Goal: Task Accomplishment & Management: Use online tool/utility

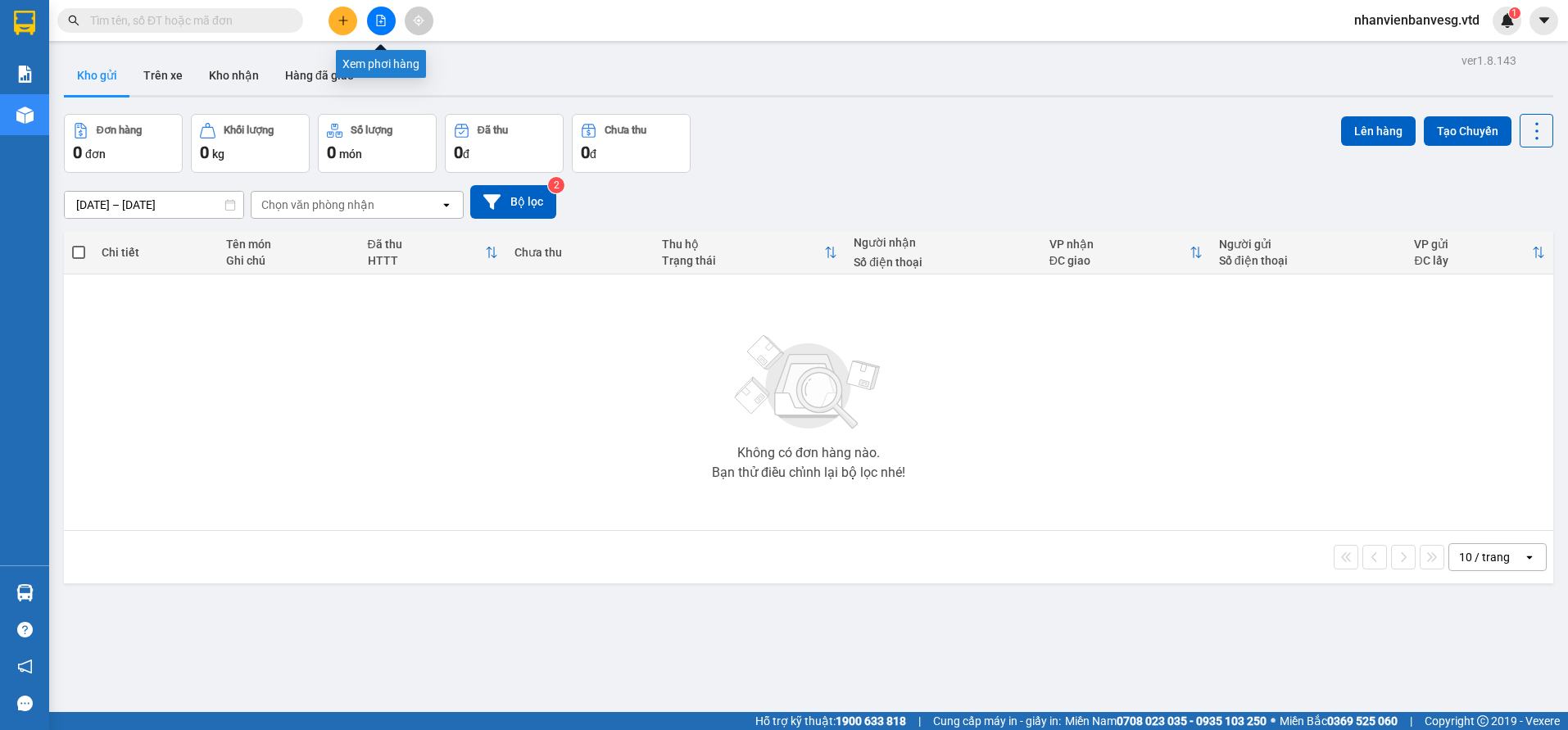
click at [380, 27] on button at bounding box center [380, 20] width 29 height 29
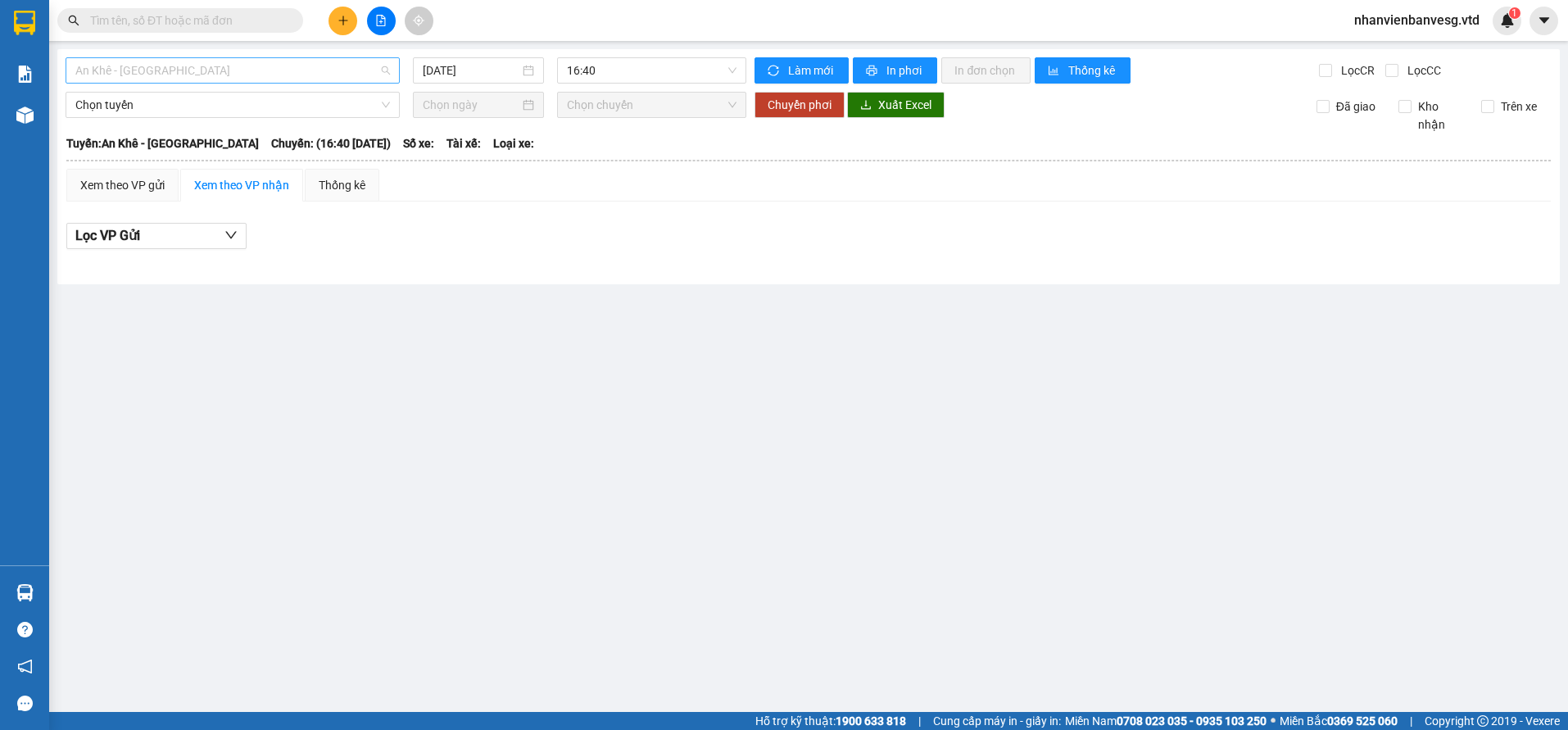
click at [198, 71] on span "An Khê - [GEOGRAPHIC_DATA]" at bounding box center [233, 70] width 315 height 25
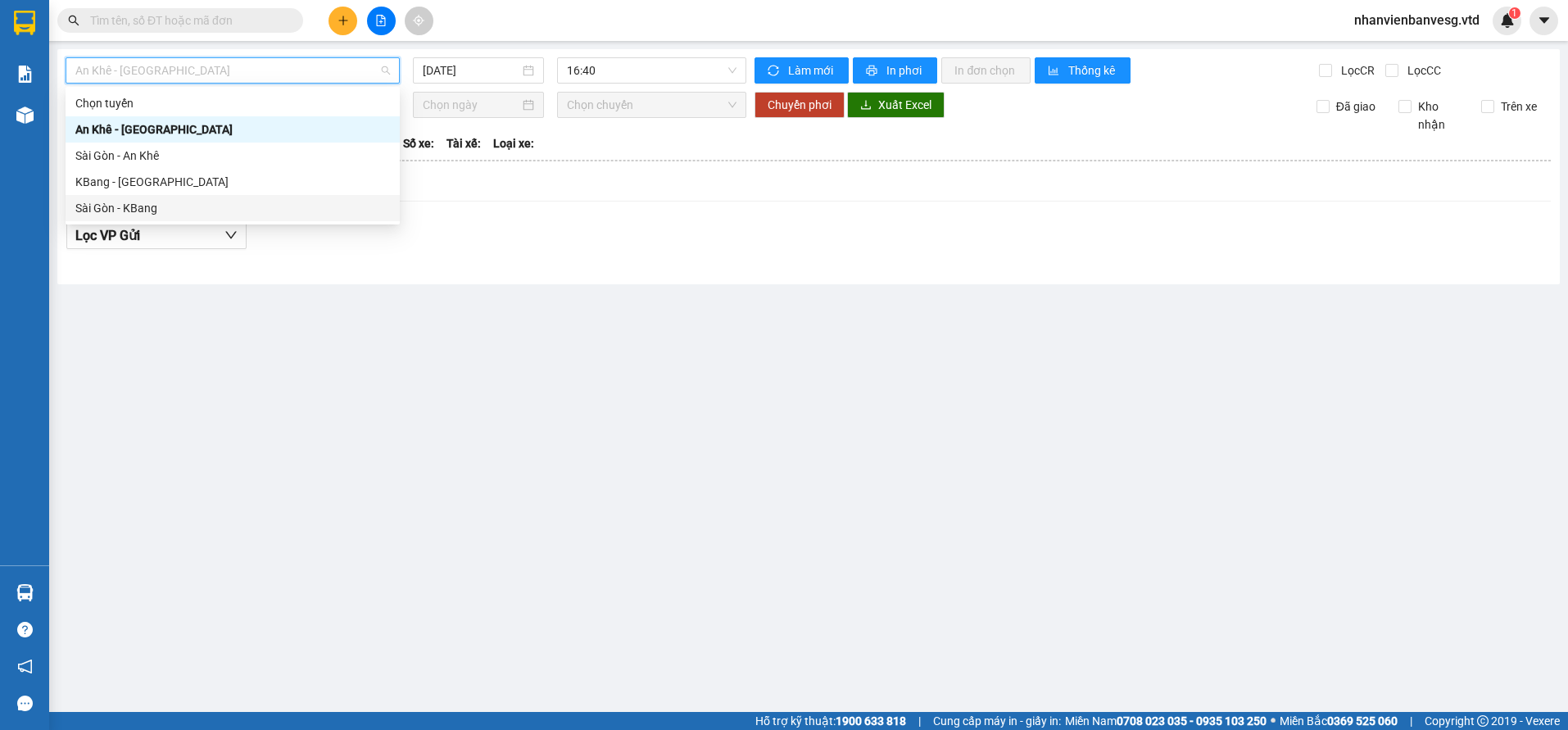
click at [163, 207] on div "Sài Gòn - KBang" at bounding box center [233, 209] width 315 height 18
type input "[DATE]"
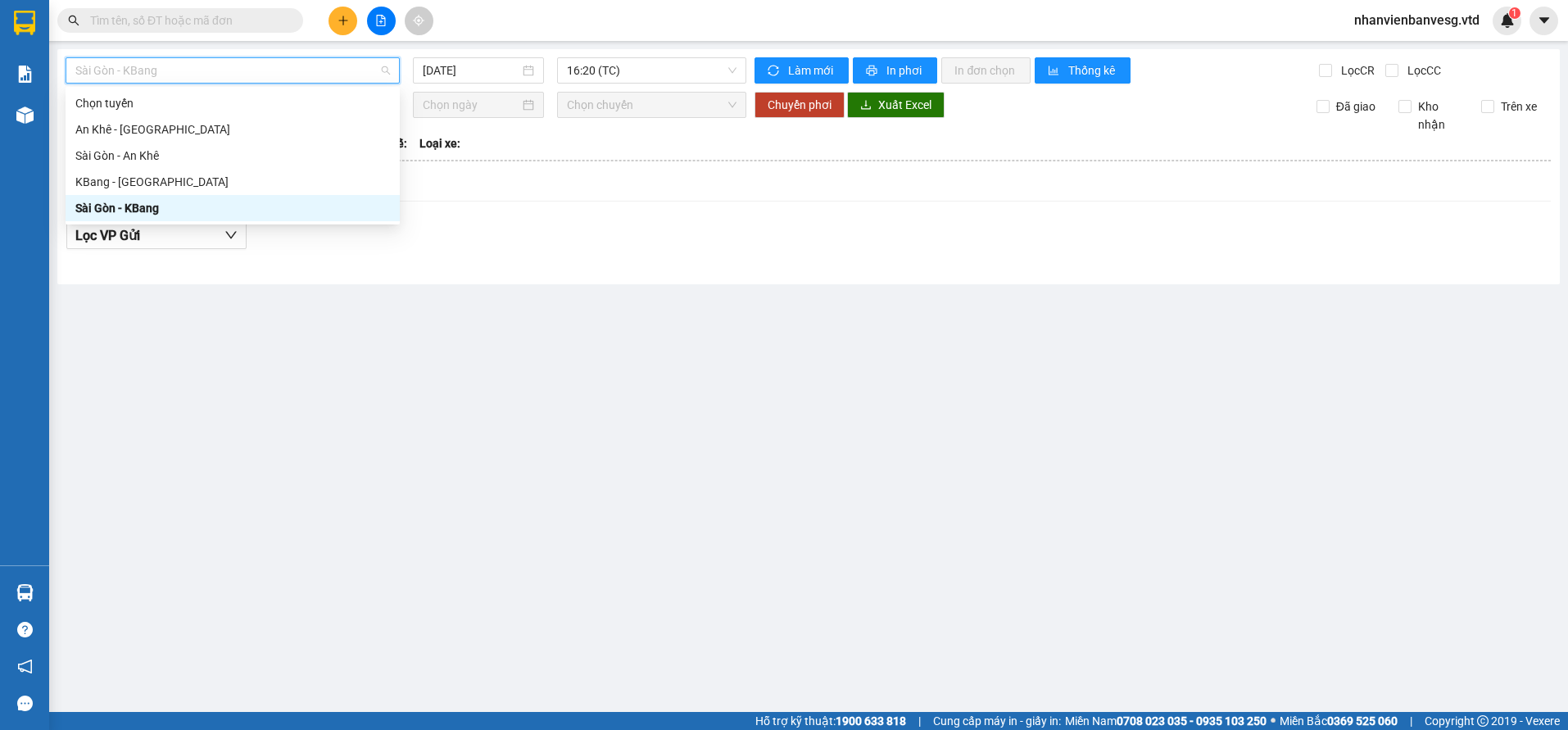
click at [223, 73] on span "Sài Gòn - KBang" at bounding box center [233, 70] width 315 height 25
click at [195, 131] on div "An Khê - [GEOGRAPHIC_DATA]" at bounding box center [233, 129] width 315 height 18
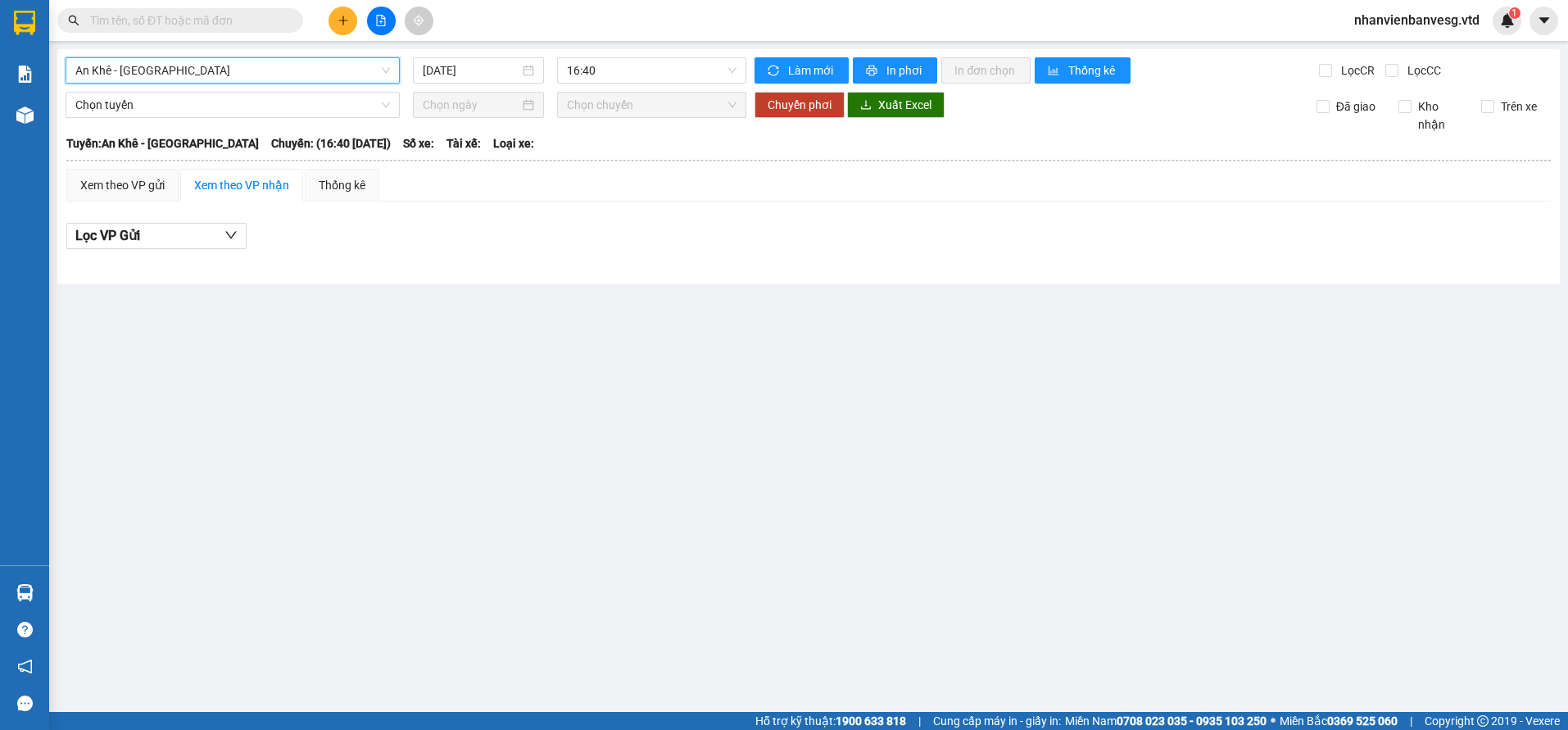
drag, startPoint x: 610, startPoint y: 76, endPoint x: 613, endPoint y: 84, distance: 8.5
click at [610, 77] on span "16:40" at bounding box center [652, 70] width 170 height 25
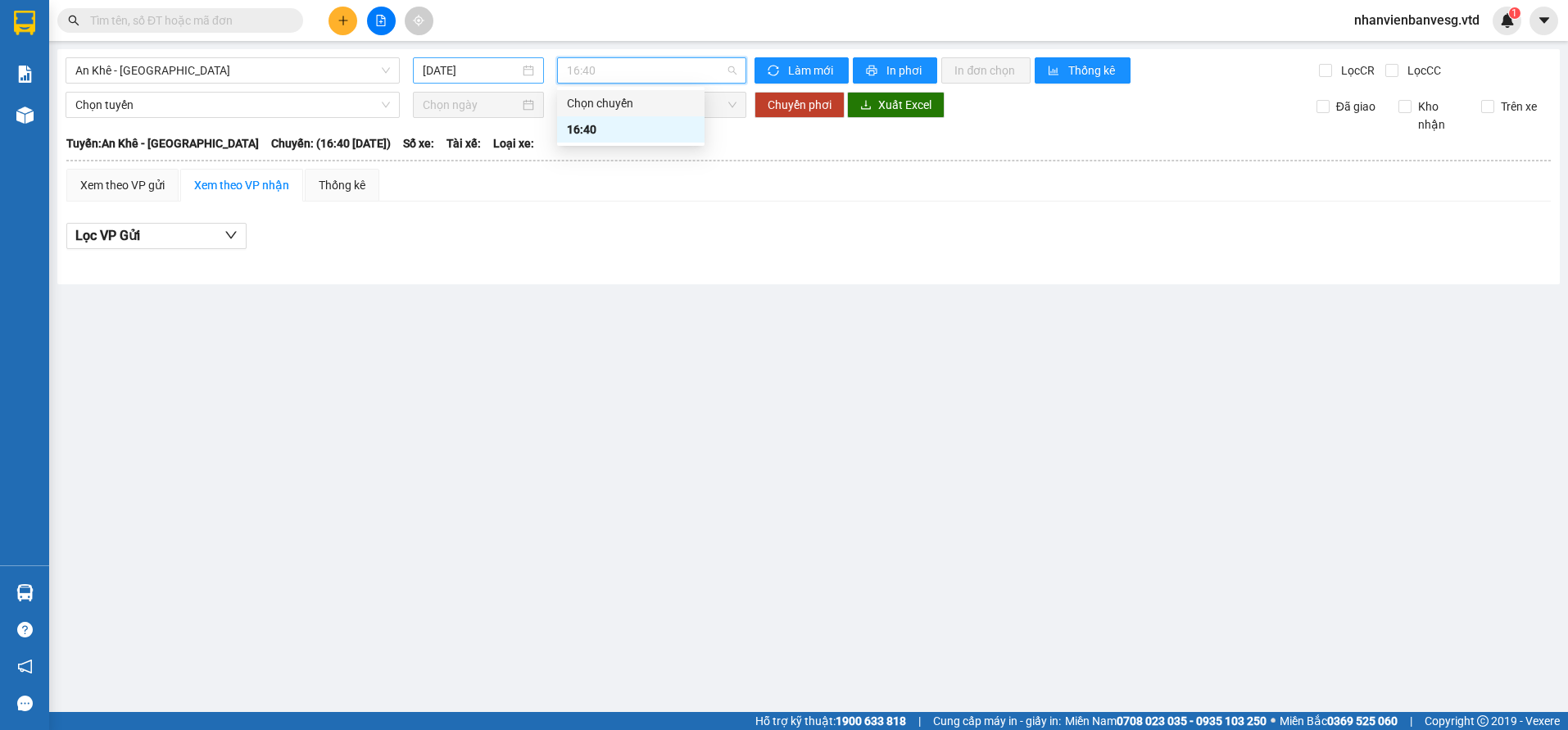
drag, startPoint x: 491, startPoint y: 60, endPoint x: 494, endPoint y: 75, distance: 15.3
click at [491, 65] on div "[DATE]" at bounding box center [478, 70] width 132 height 26
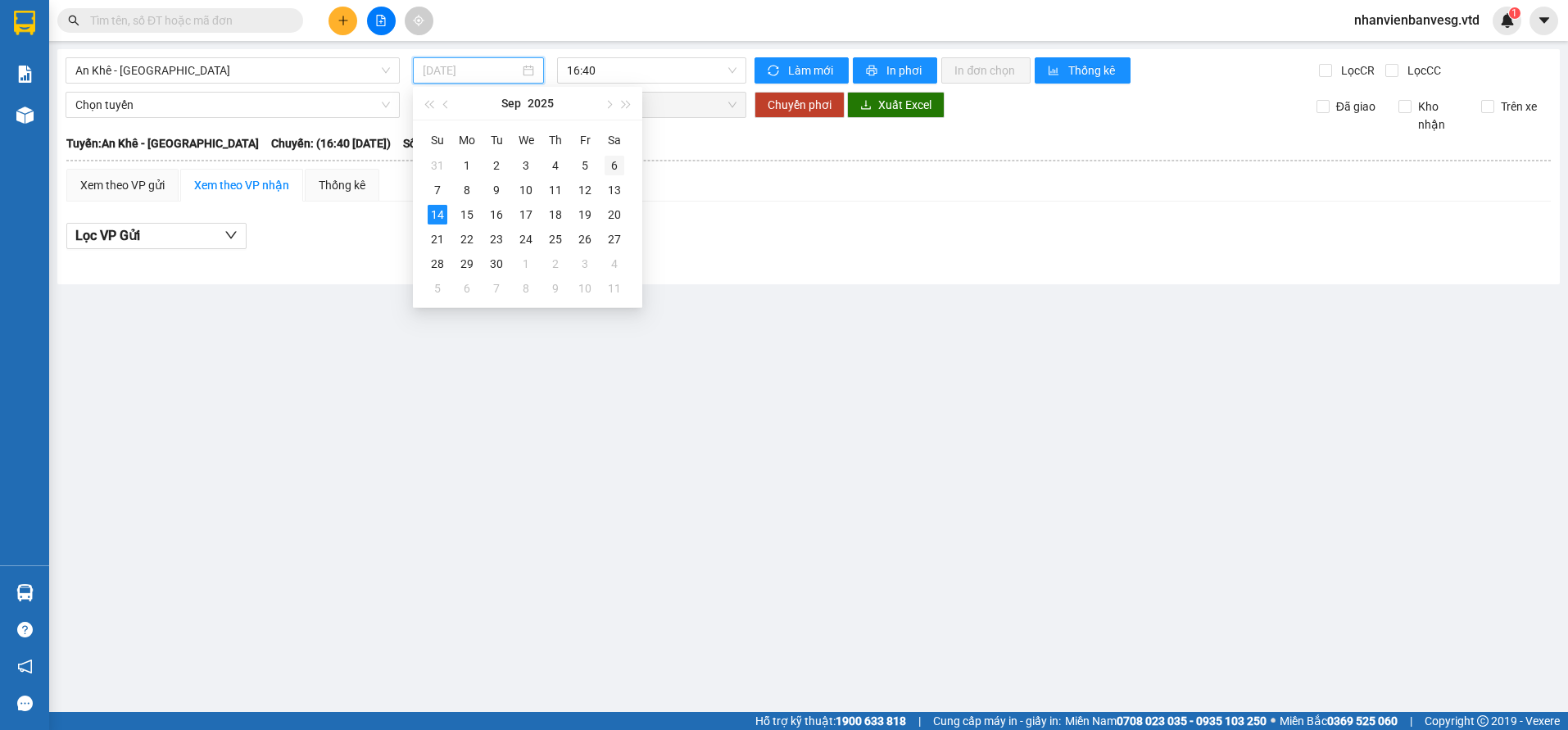
click at [617, 164] on div "6" at bounding box center [614, 165] width 19 height 19
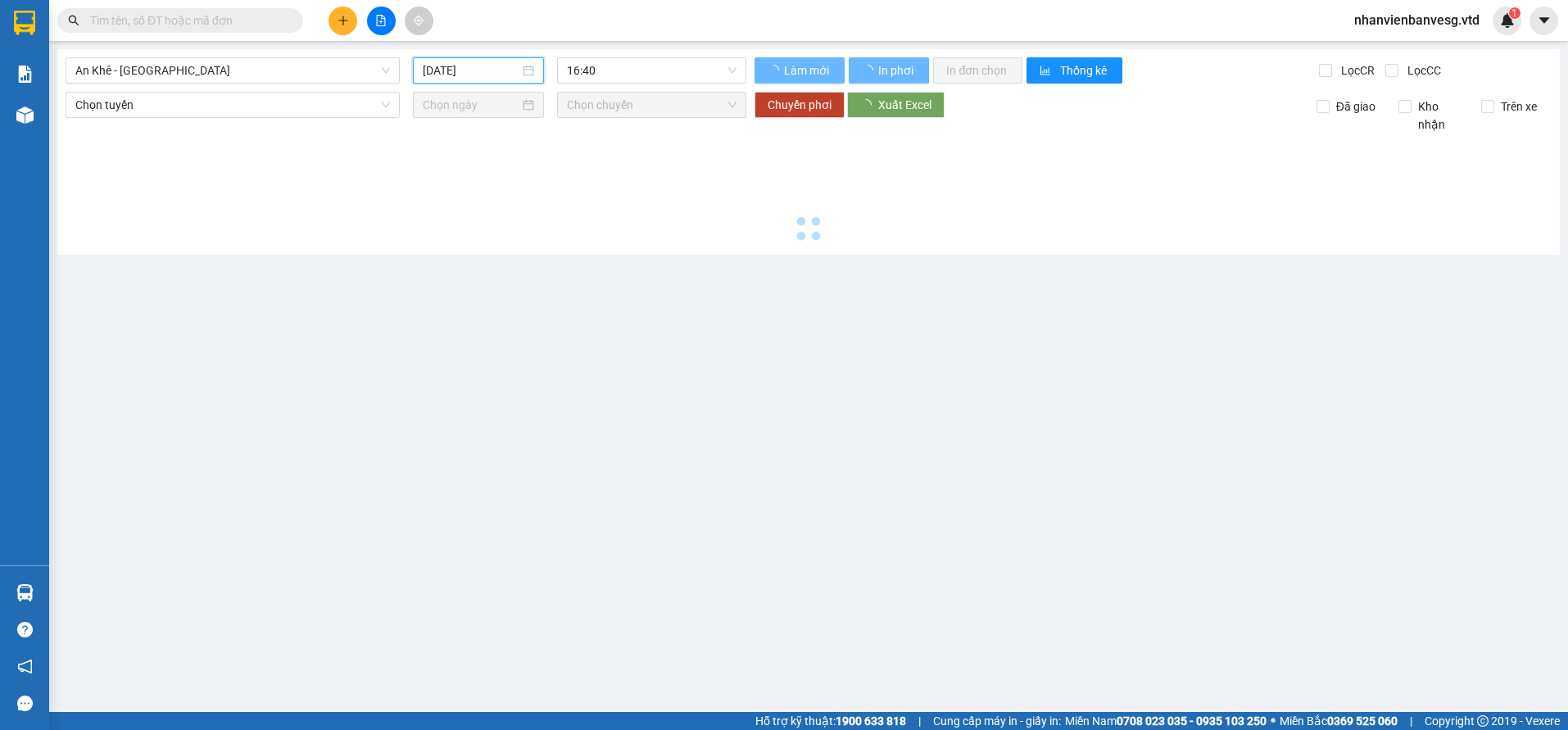
type input "[DATE]"
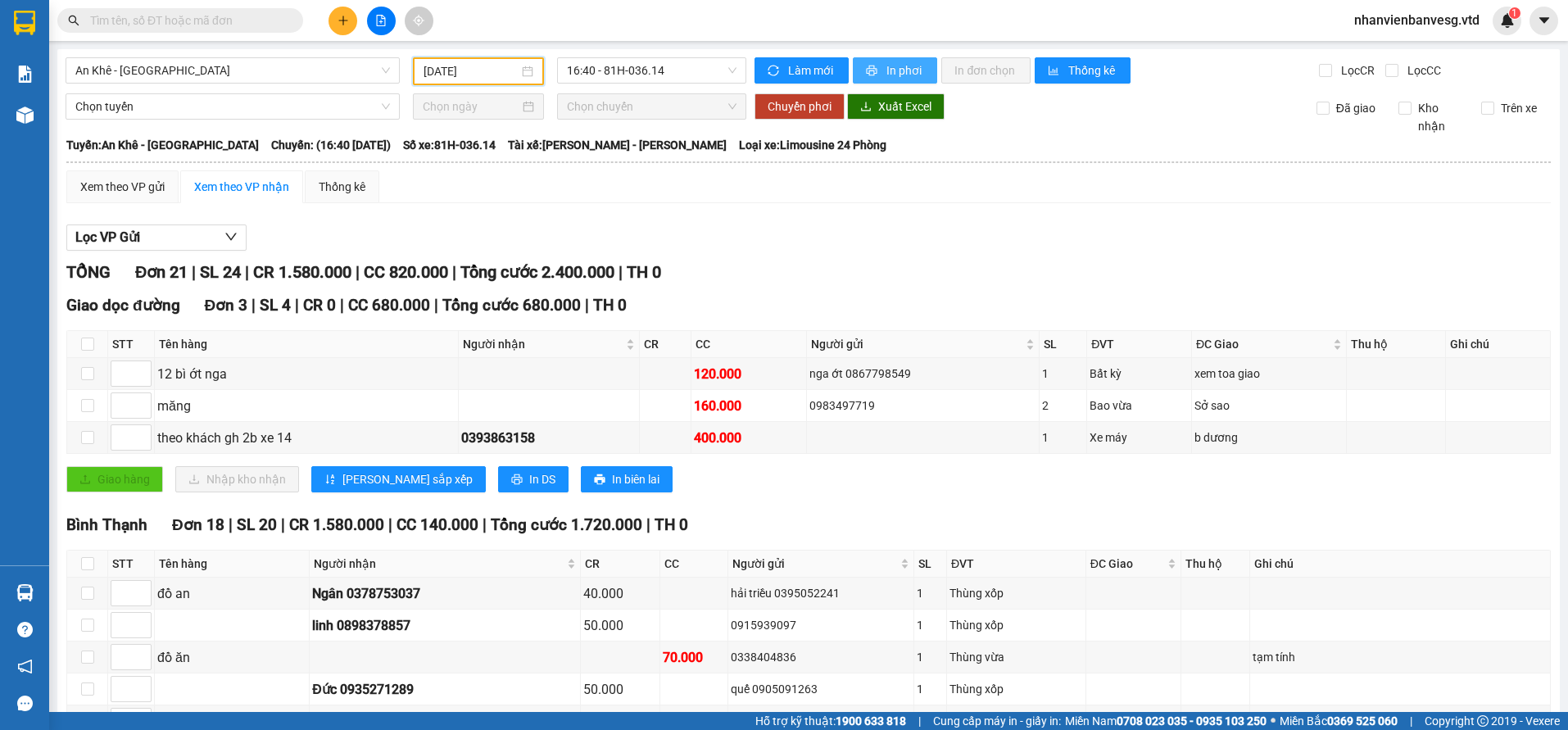
click at [896, 66] on span "In phơi" at bounding box center [905, 71] width 38 height 18
click at [260, 70] on span "An Khê - [GEOGRAPHIC_DATA]" at bounding box center [233, 70] width 315 height 25
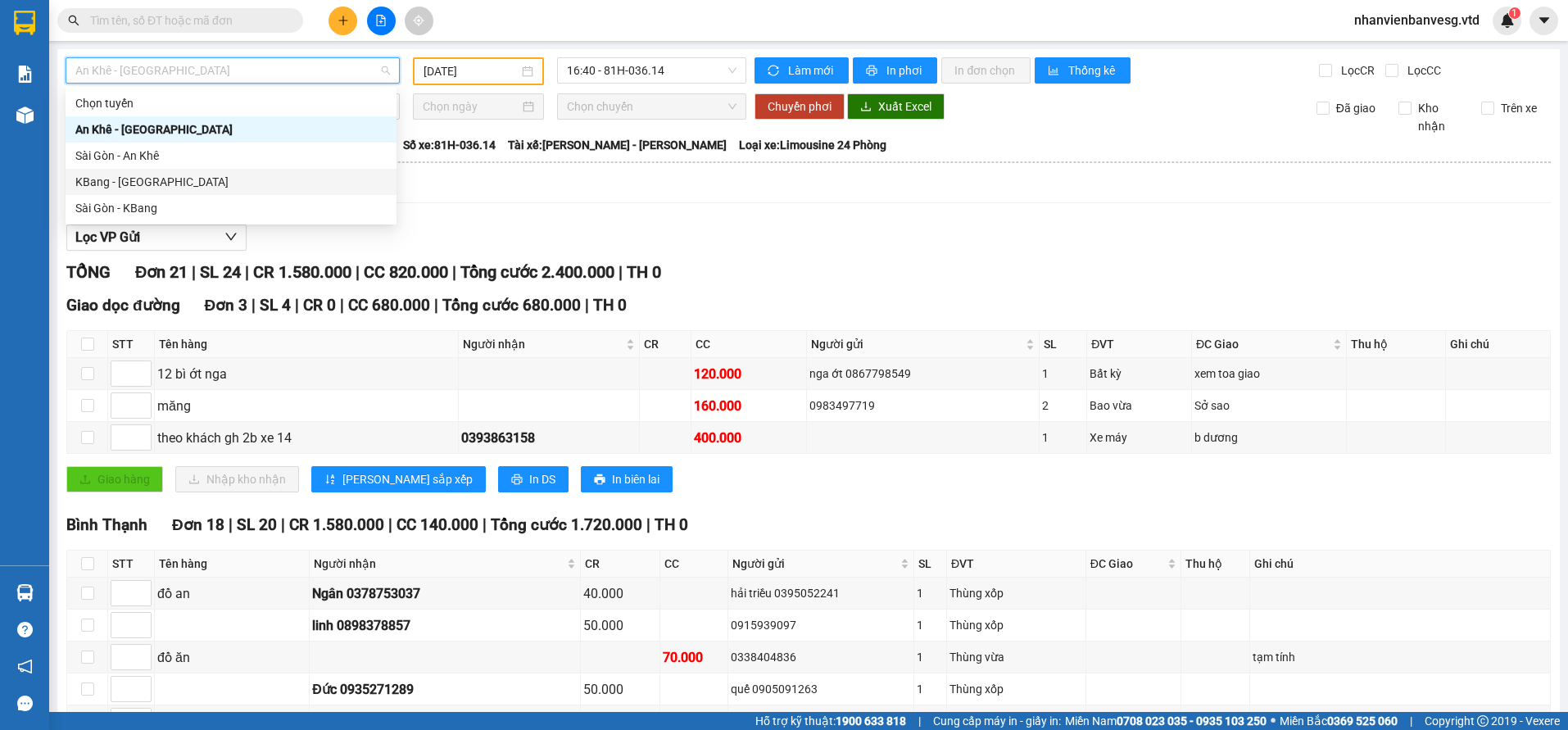
click at [243, 182] on div "KBang - [GEOGRAPHIC_DATA]" at bounding box center [231, 182] width 311 height 18
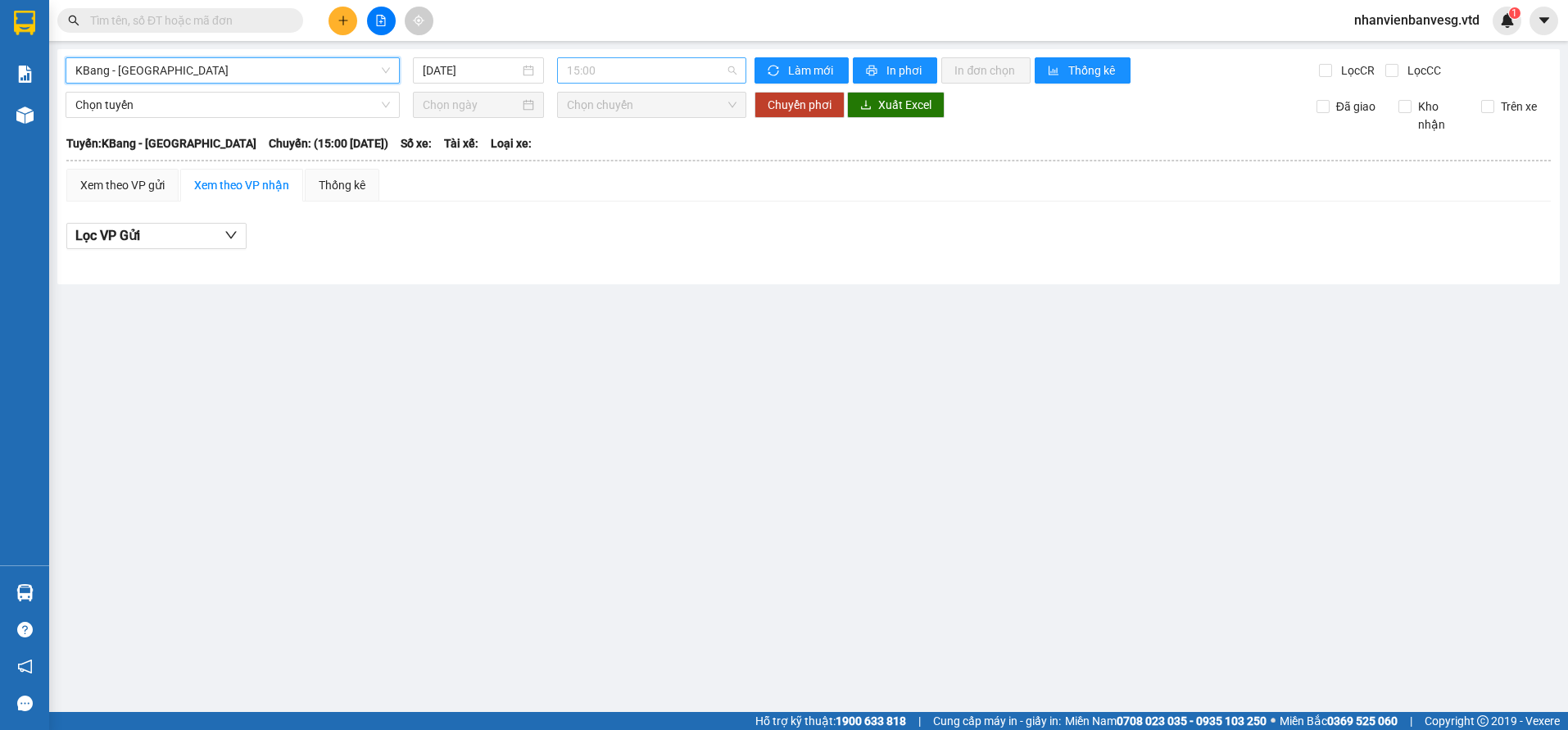
drag, startPoint x: 577, startPoint y: 73, endPoint x: 581, endPoint y: 83, distance: 10.8
click at [577, 71] on span "15:00" at bounding box center [652, 70] width 170 height 25
click at [478, 54] on div "KBang - [GEOGRAPHIC_DATA] [DATE] 15:00 Làm mới In phơi In đơn chọn Thống kê Lọc…" at bounding box center [808, 166] width 1502 height 236
drag, startPoint x: 483, startPoint y: 67, endPoint x: 519, endPoint y: 116, distance: 60.8
click at [483, 67] on input "[DATE]" at bounding box center [472, 71] width 98 height 18
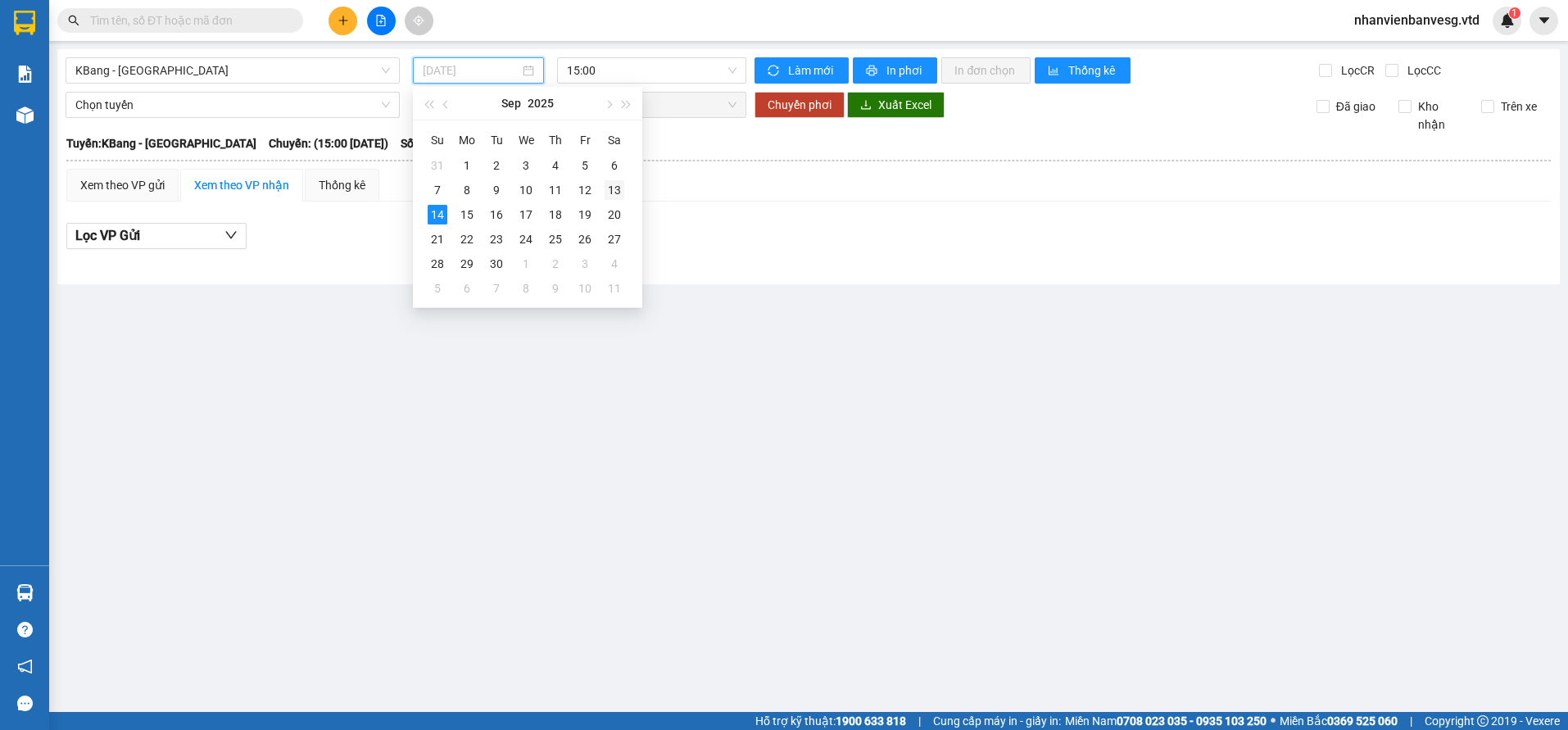
click at [614, 192] on div "13" at bounding box center [614, 189] width 19 height 19
type input "[DATE]"
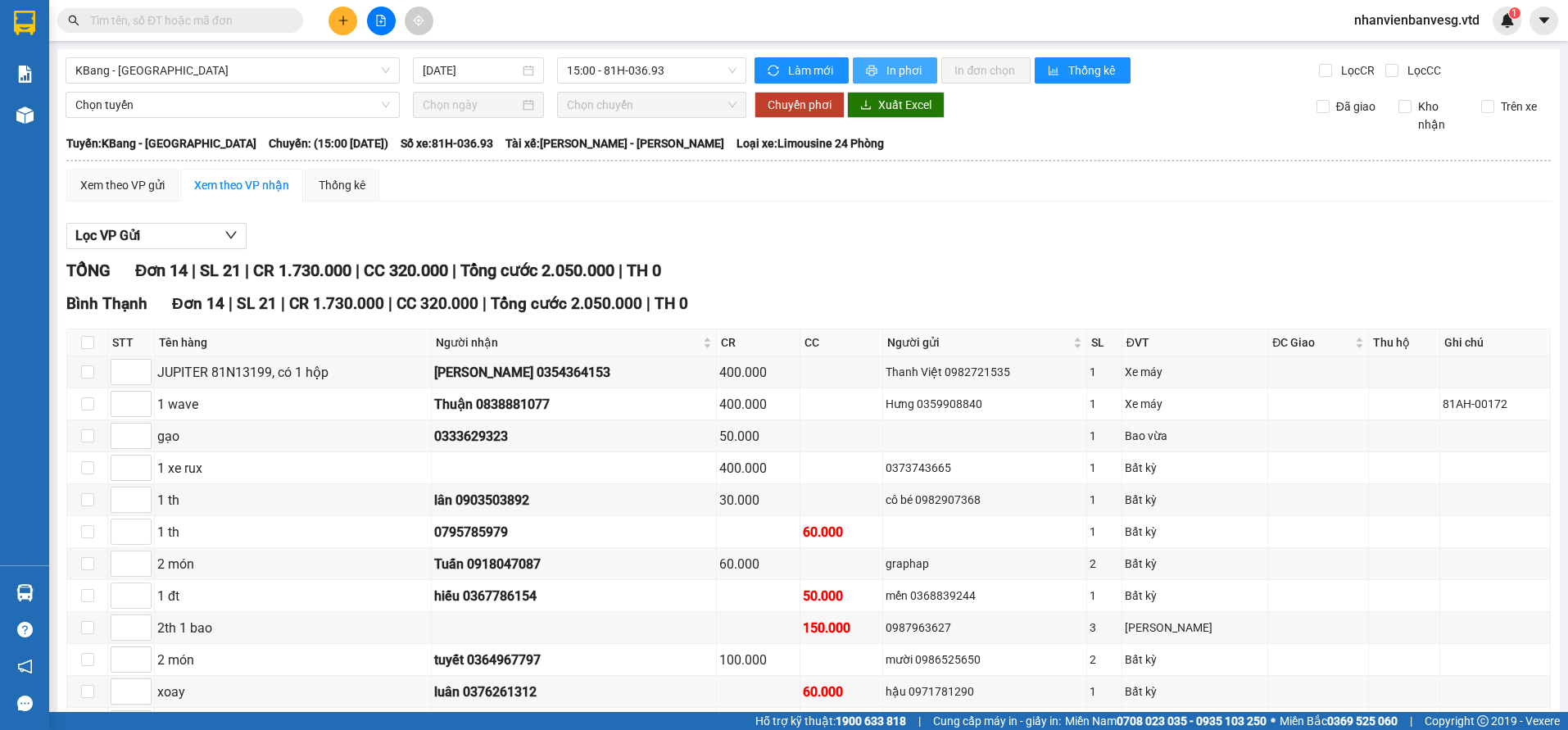
click at [889, 68] on span "In phơi" at bounding box center [905, 71] width 38 height 18
drag, startPoint x: 593, startPoint y: 67, endPoint x: 604, endPoint y: 88, distance: 23.7
click at [596, 70] on span "15:00 - 81H-036.93" at bounding box center [652, 70] width 170 height 25
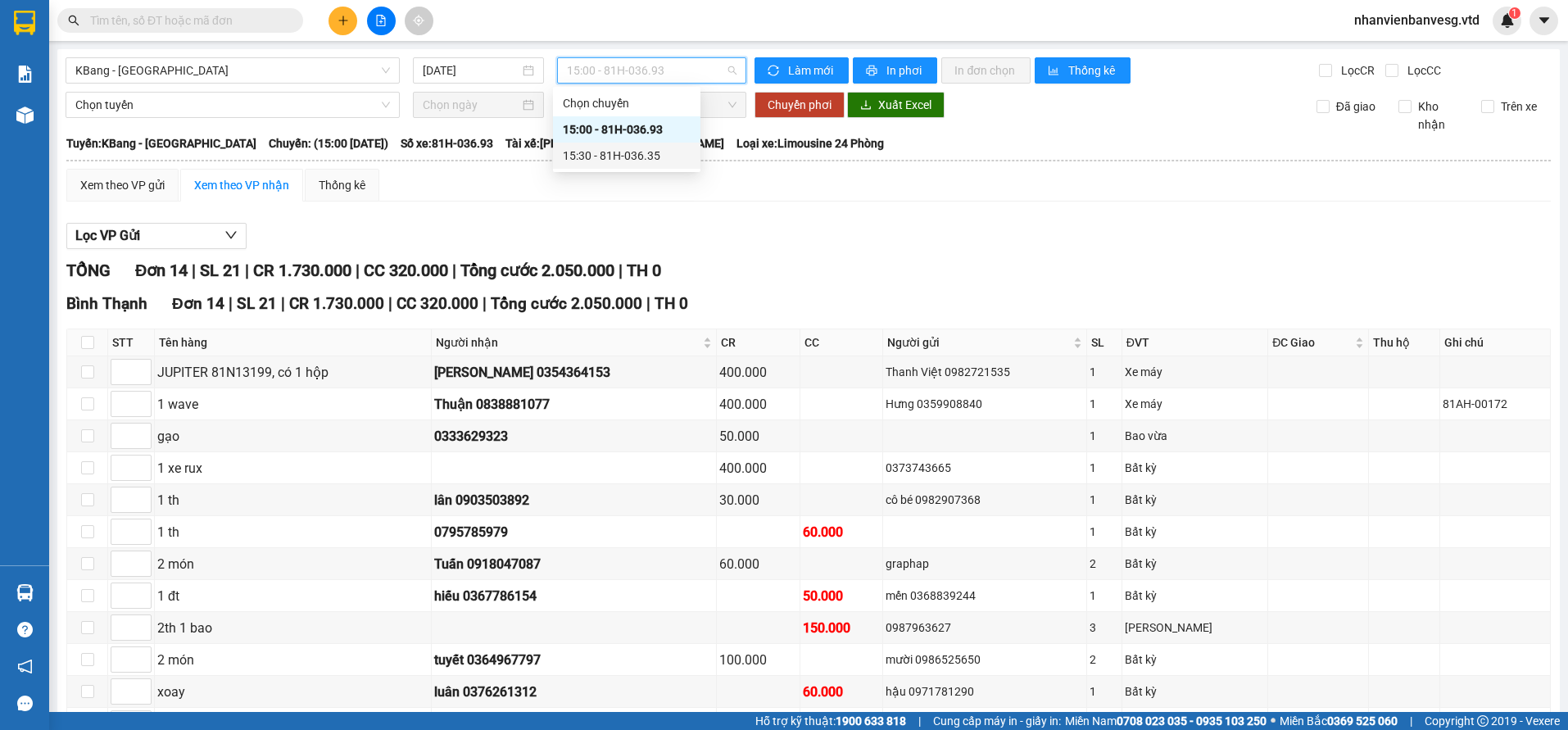
click at [628, 154] on div "15:30 - 81H-036.35" at bounding box center [627, 156] width 127 height 18
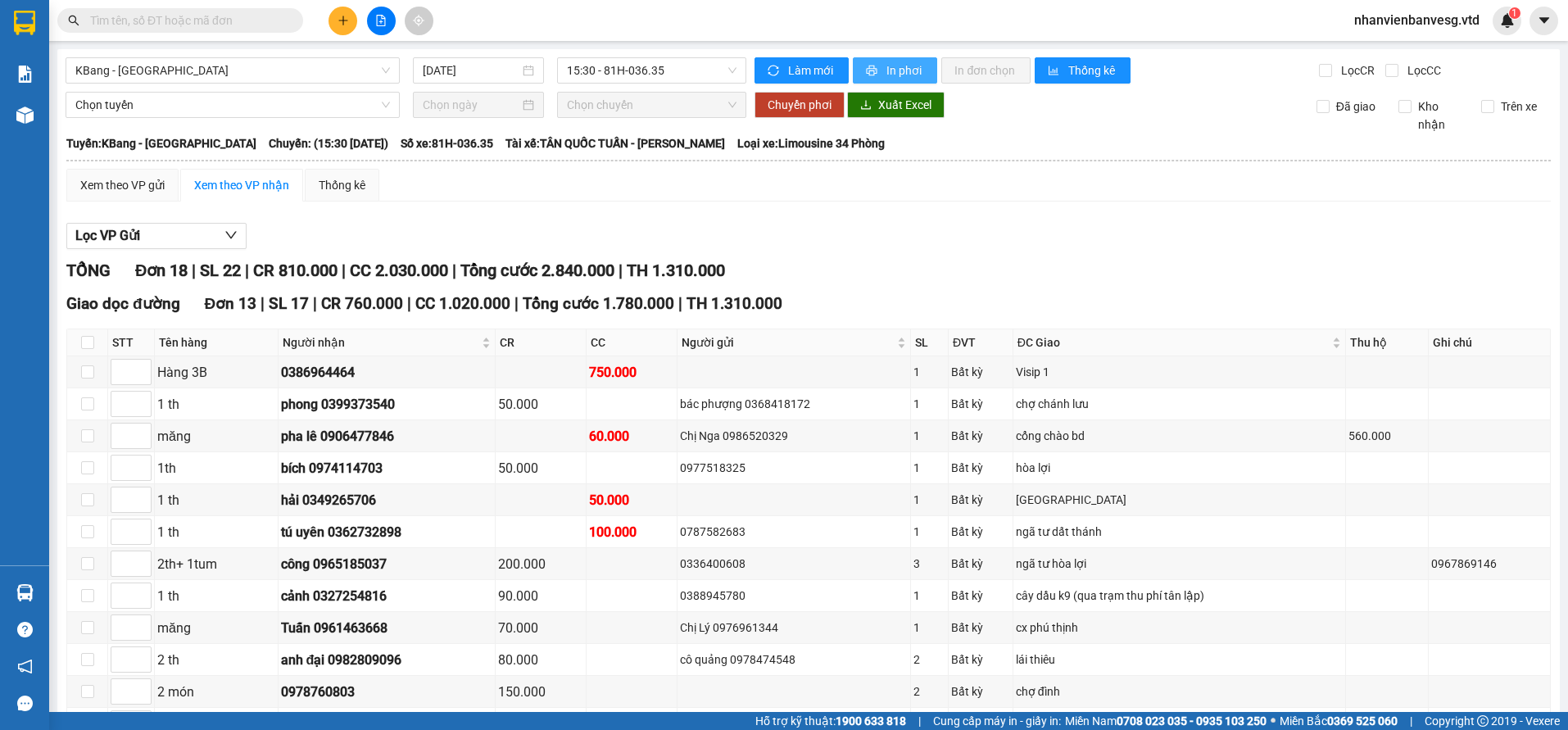
click at [887, 64] on span "In phơi" at bounding box center [905, 71] width 38 height 18
click at [186, 67] on span "KBang - [GEOGRAPHIC_DATA]" at bounding box center [233, 70] width 315 height 25
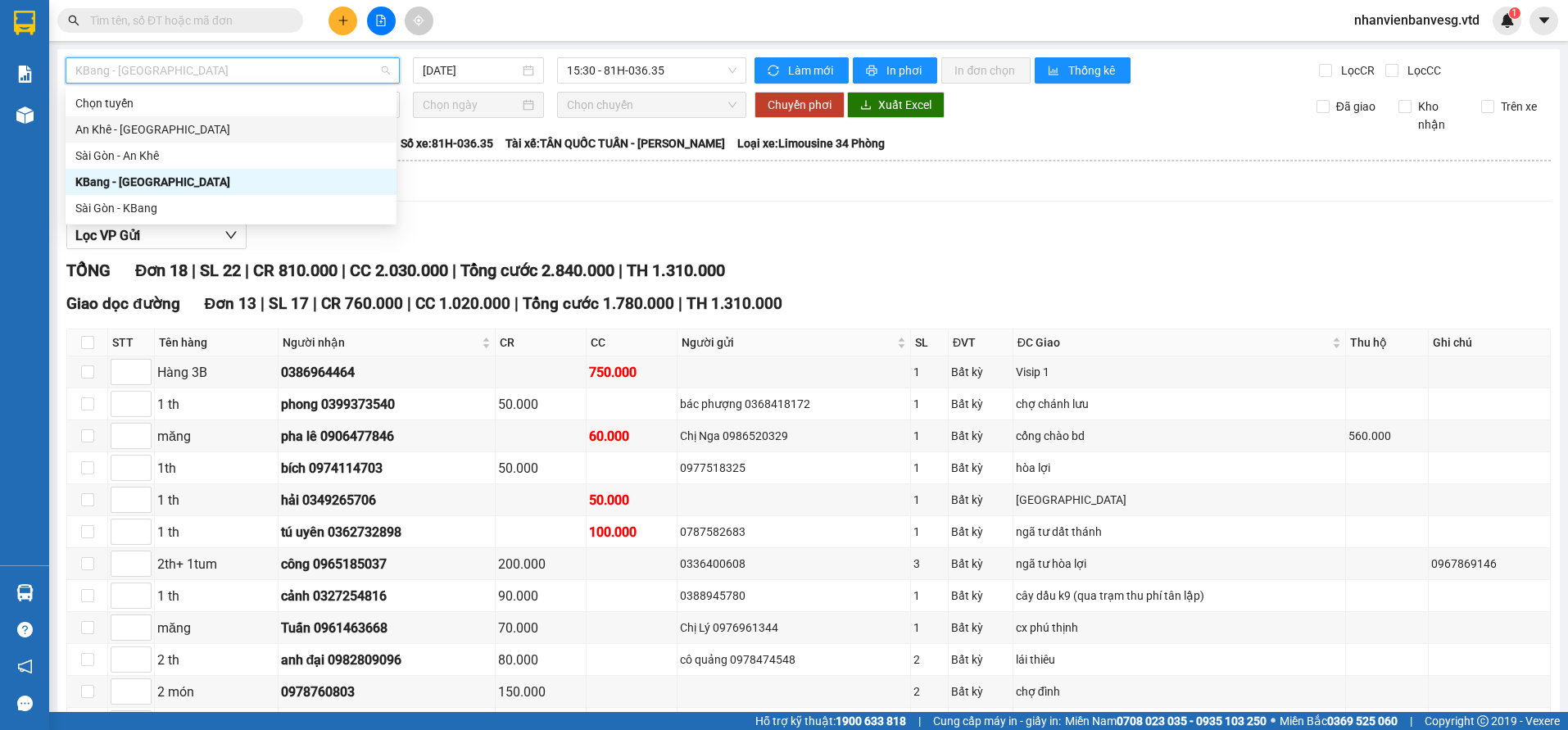
click at [199, 129] on div "An Khê - [GEOGRAPHIC_DATA]" at bounding box center [231, 129] width 311 height 18
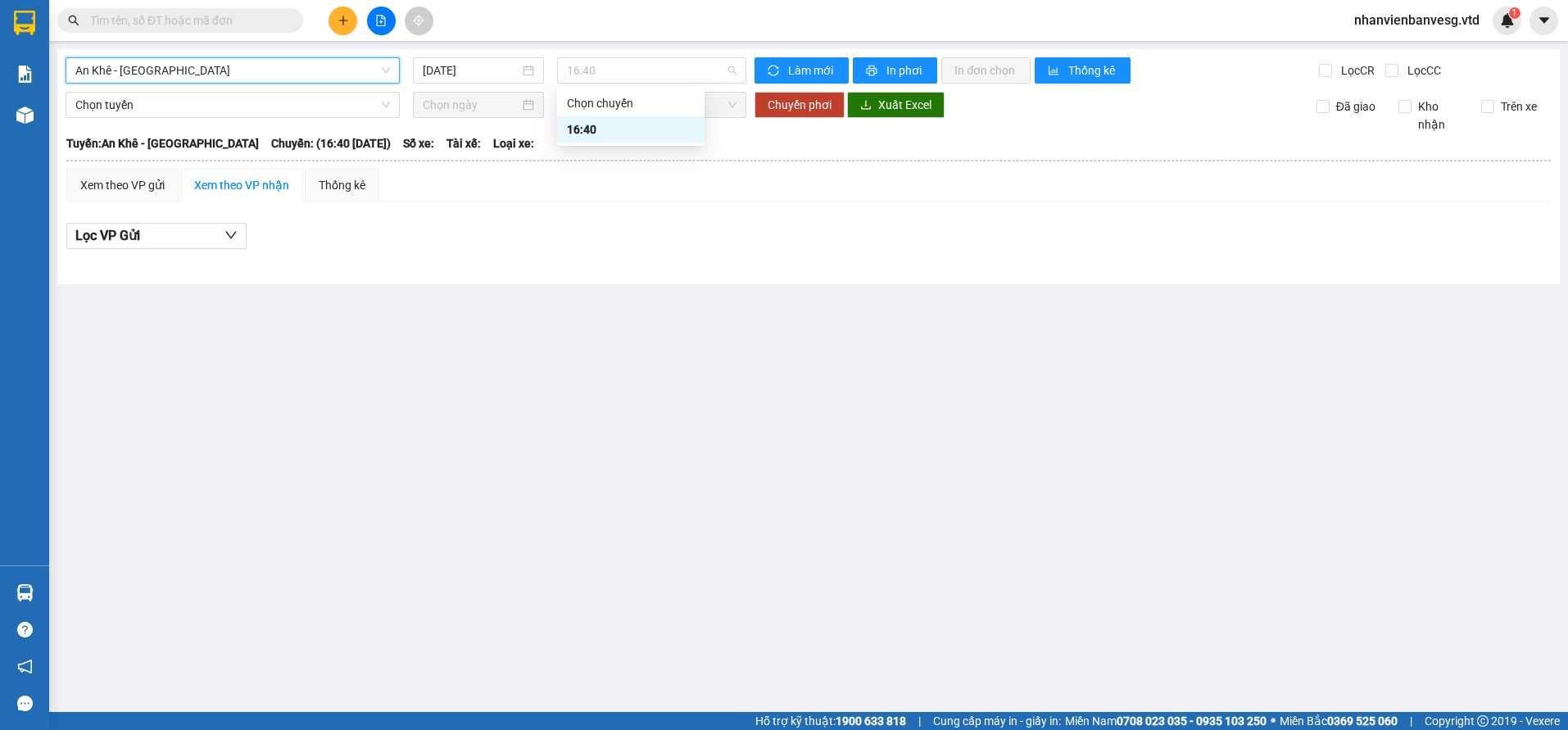
drag, startPoint x: 600, startPoint y: 64, endPoint x: 627, endPoint y: 112, distance: 55.1
click at [604, 69] on span "16:40" at bounding box center [652, 70] width 170 height 25
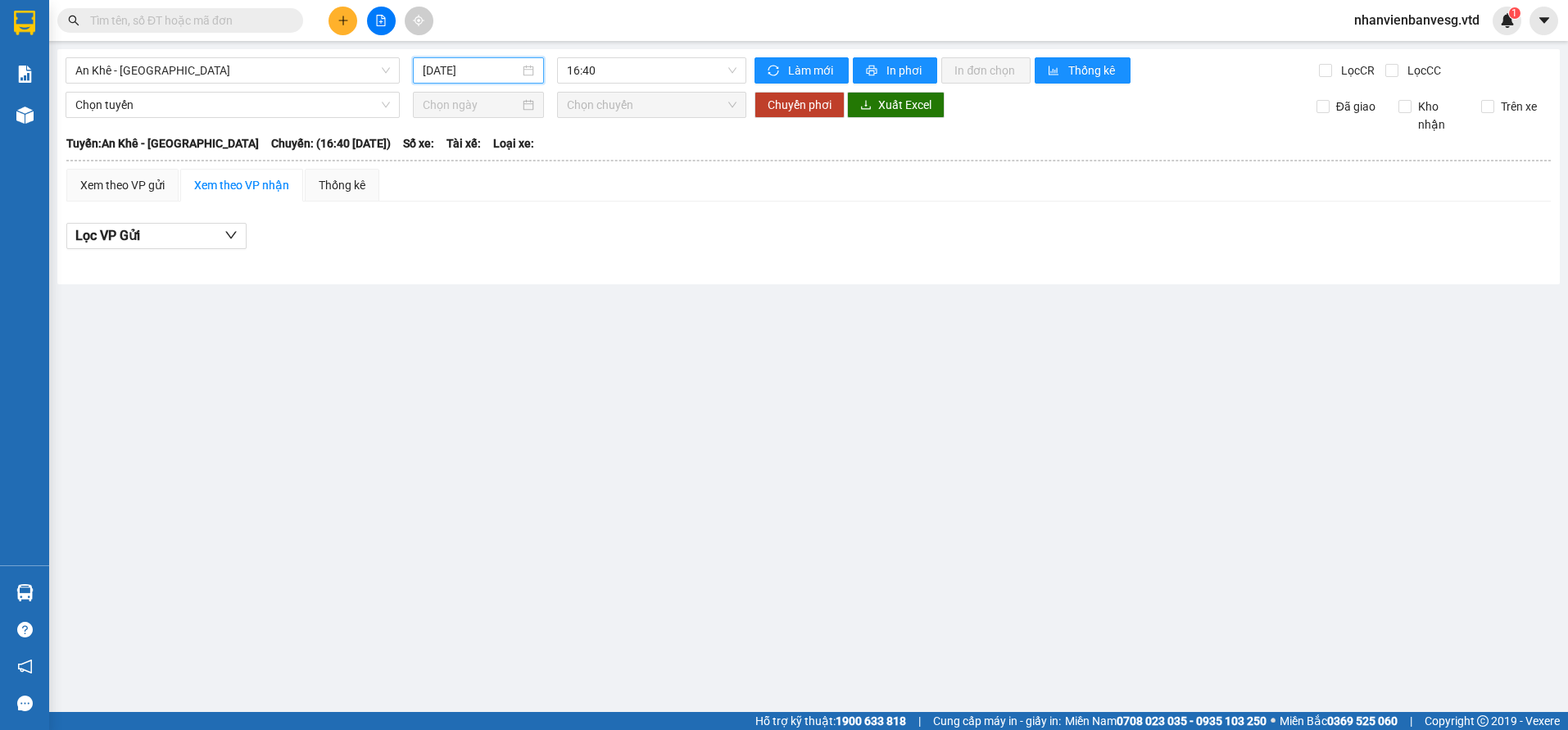
click at [463, 73] on input "[DATE]" at bounding box center [472, 71] width 98 height 18
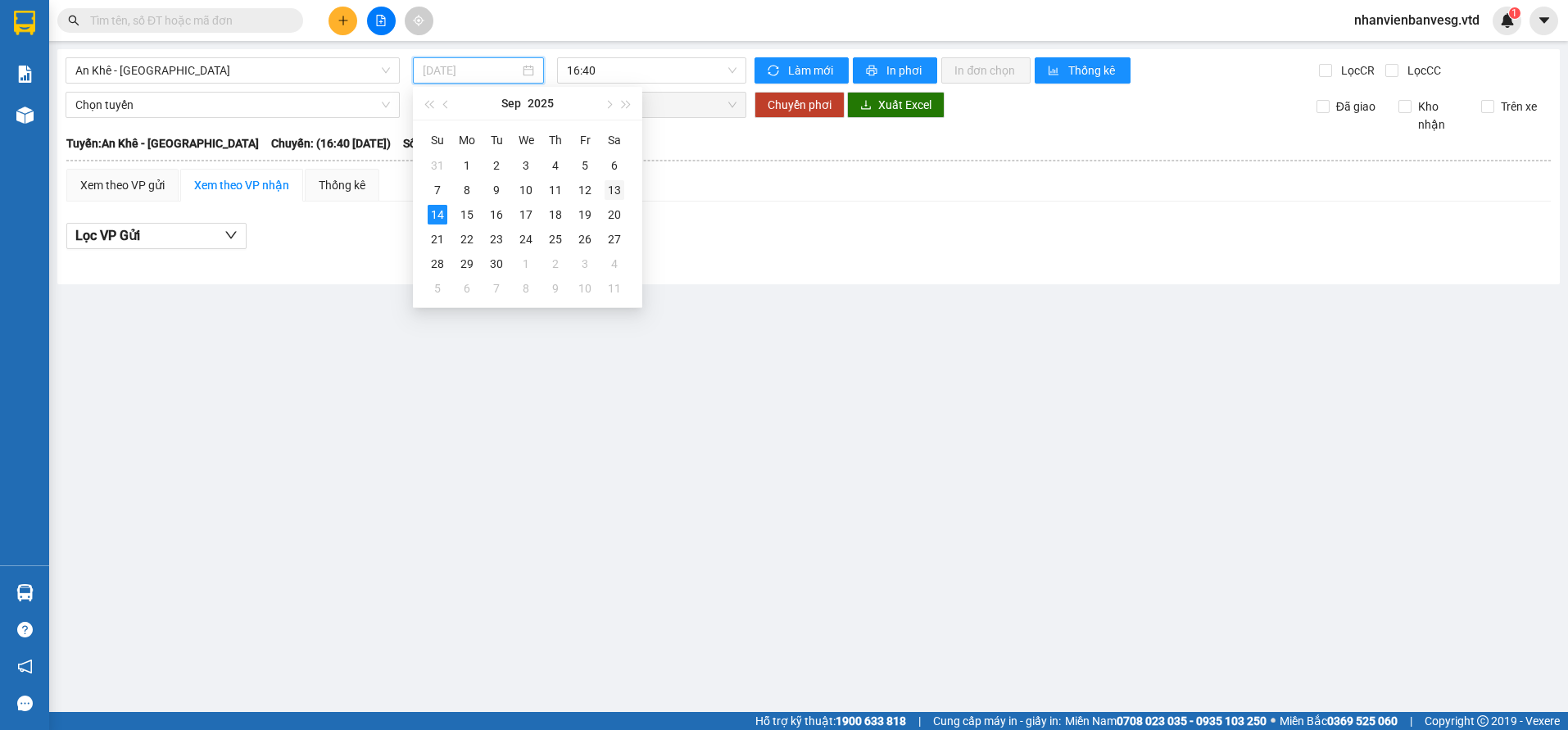
click at [614, 189] on div "13" at bounding box center [614, 189] width 19 height 19
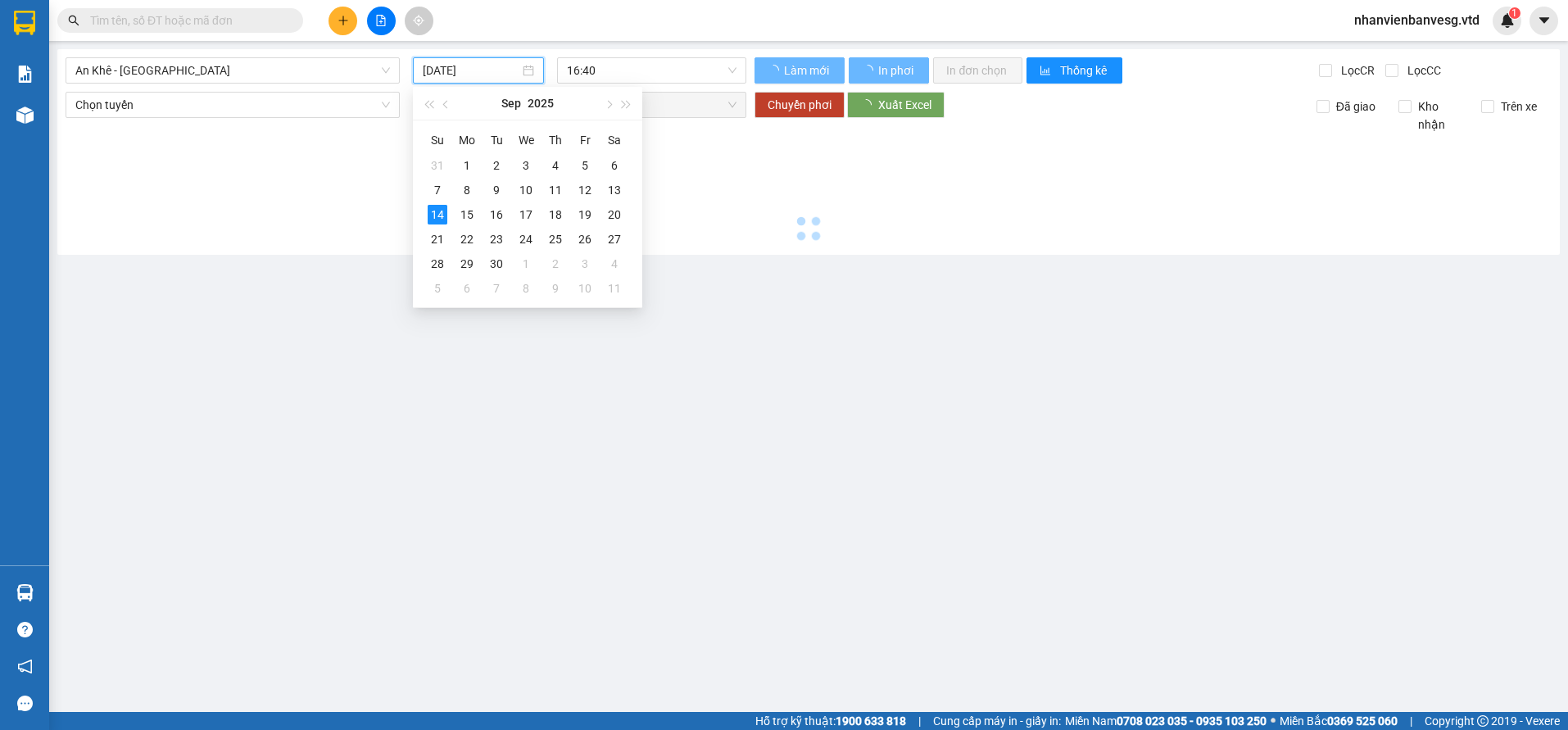
type input "[DATE]"
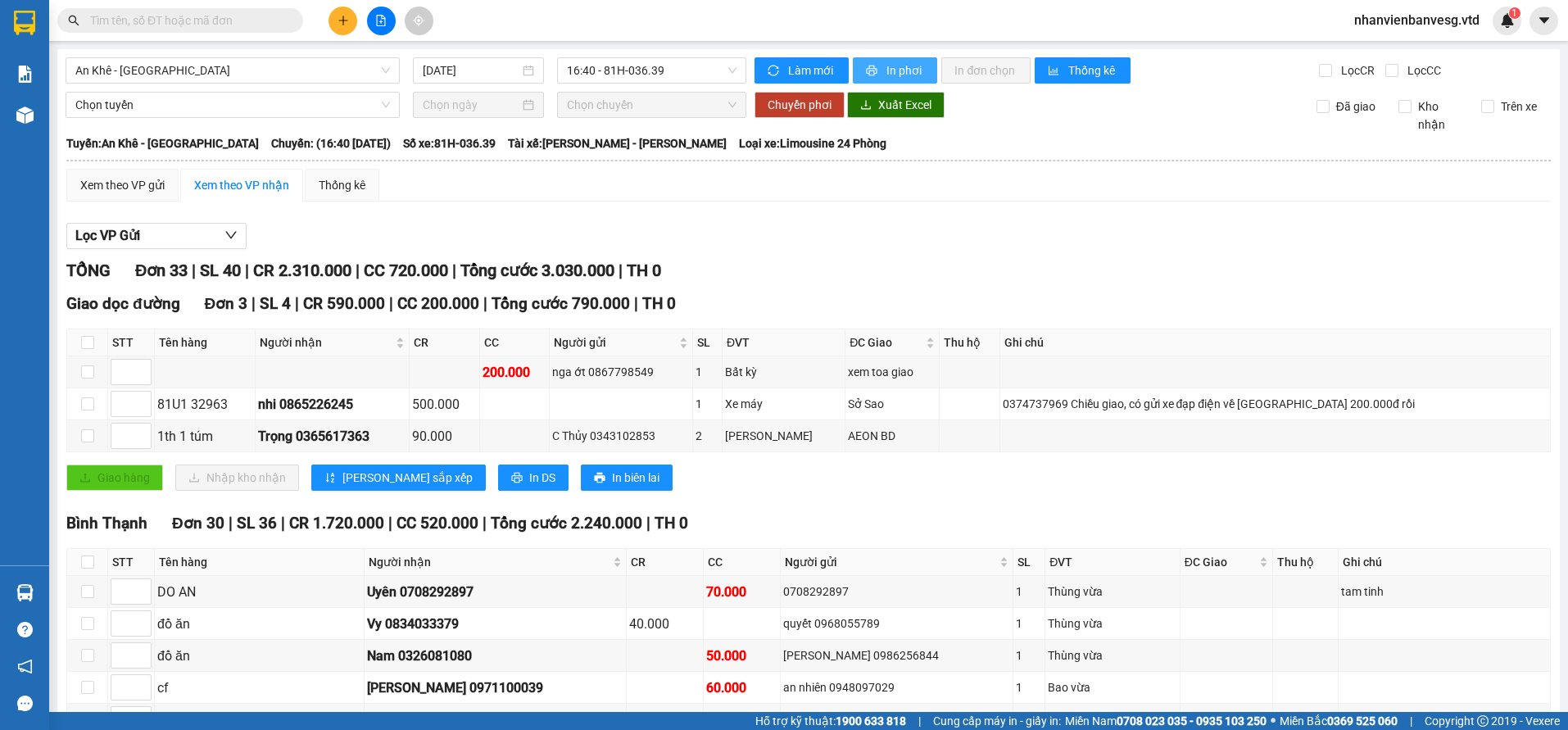
click at [896, 81] on button "In phơi" at bounding box center [895, 70] width 84 height 26
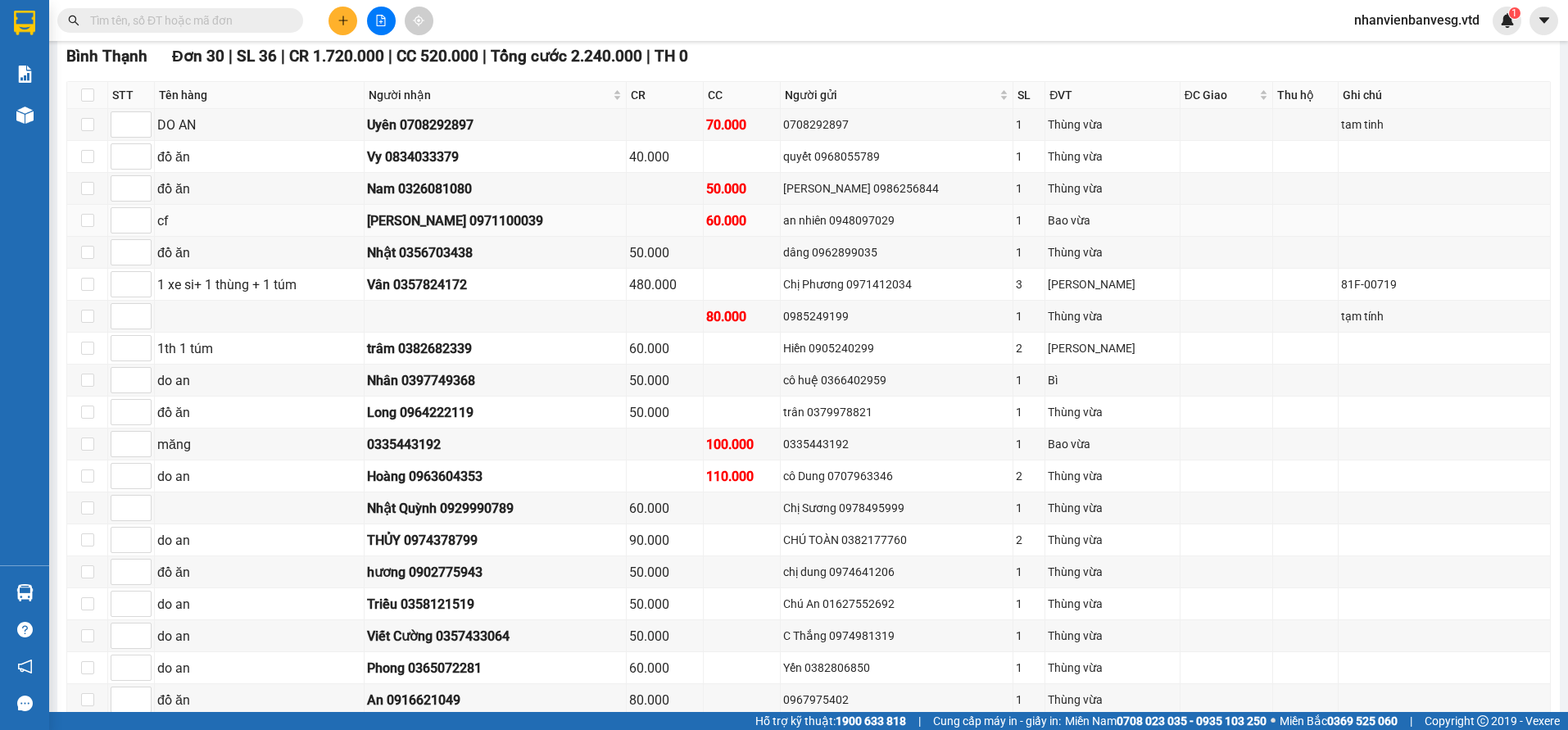
scroll to position [170, 0]
